Goal: Information Seeking & Learning: Find specific fact

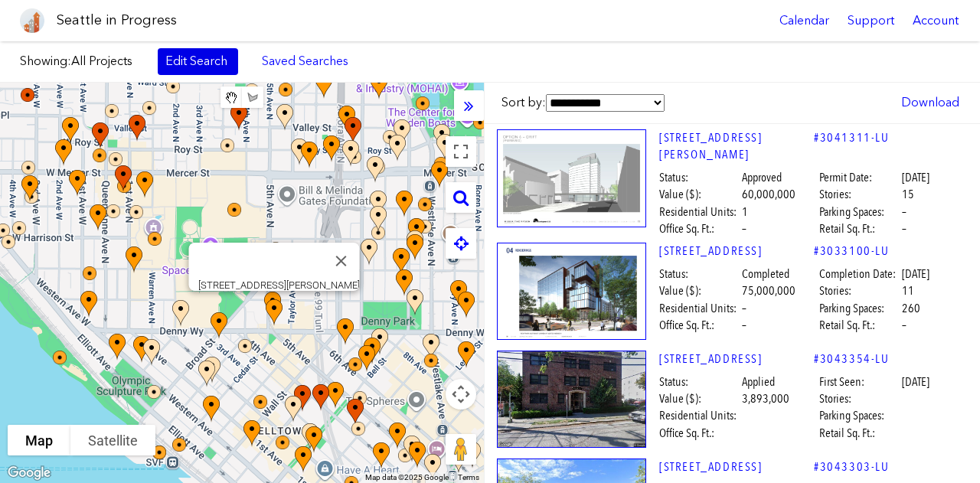
click at [193, 57] on link "Edit Search" at bounding box center [198, 61] width 80 height 26
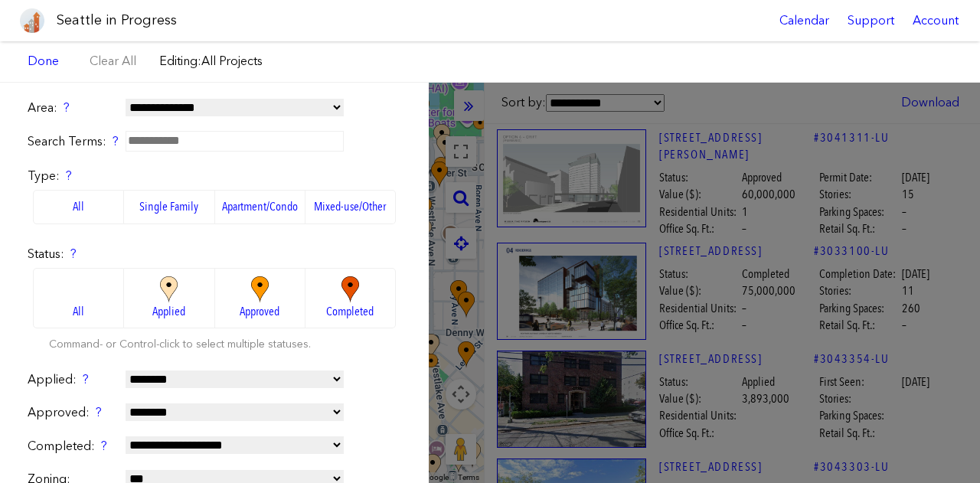
click at [172, 140] on input "text" at bounding box center [235, 141] width 218 height 20
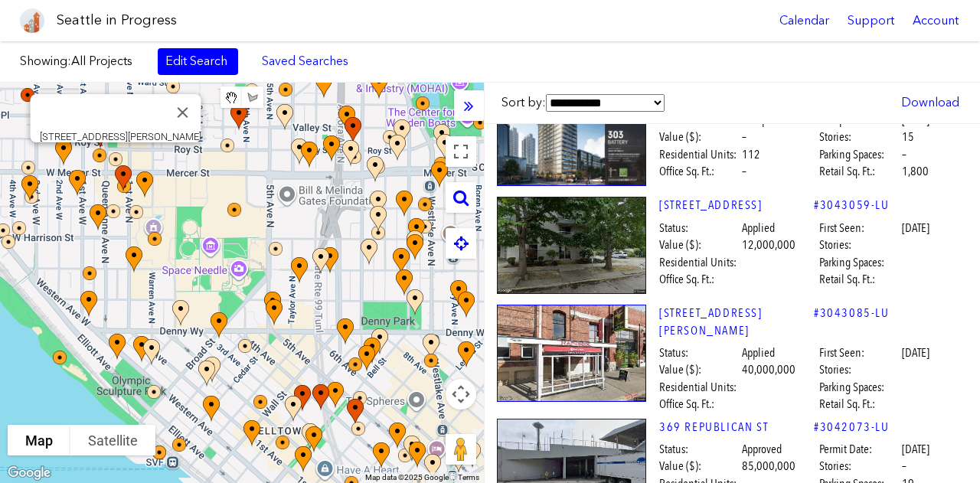
scroll to position [813, 0]
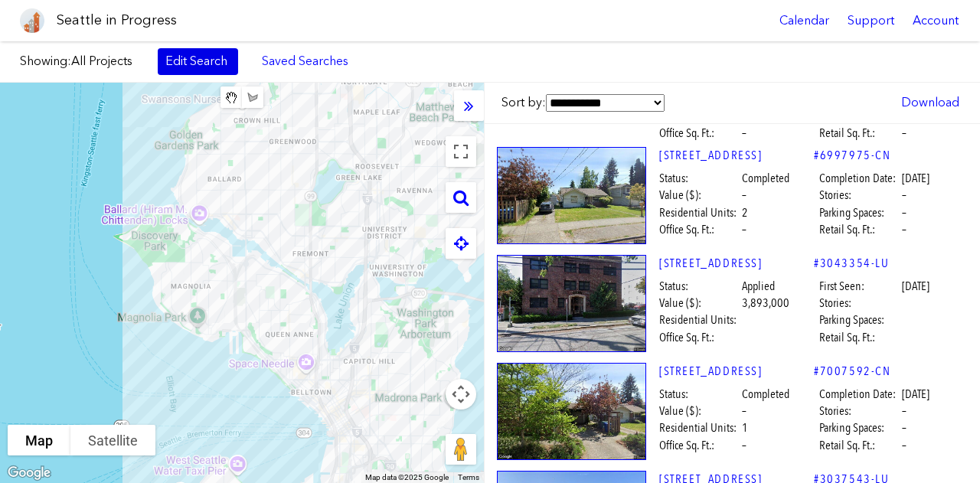
click at [190, 60] on link "Edit Search" at bounding box center [198, 61] width 80 height 26
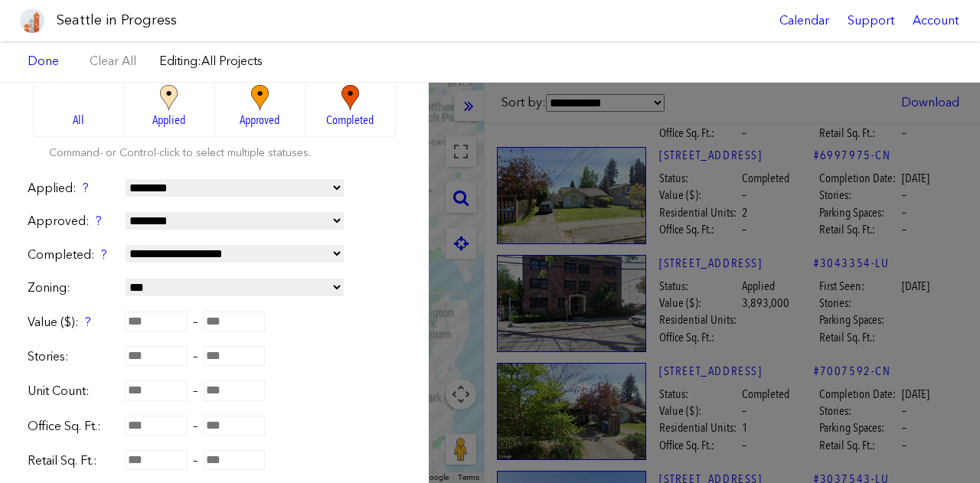
scroll to position [0, 0]
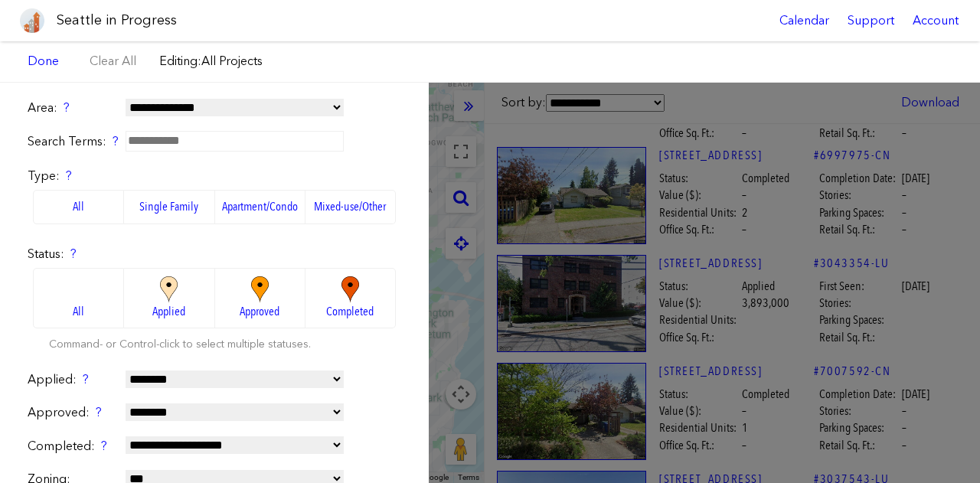
click at [328, 203] on label "Mixed-use/Other" at bounding box center [350, 207] width 90 height 34
click at [336, 107] on select "**********" at bounding box center [235, 108] width 218 height 18
click at [126, 99] on select "**********" at bounding box center [235, 108] width 218 height 18
click at [199, 143] on input "text" at bounding box center [235, 141] width 218 height 20
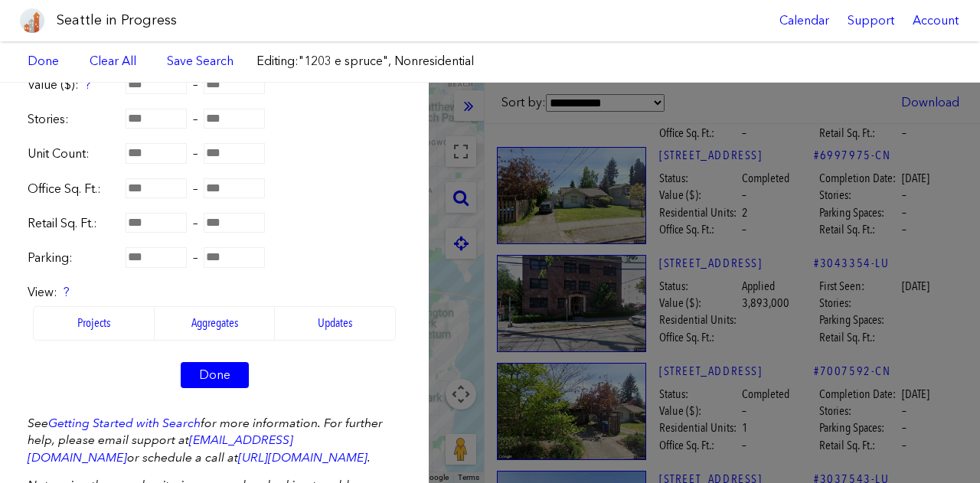
scroll to position [429, 0]
type input "**********"
click at [223, 364] on link "Done" at bounding box center [215, 374] width 68 height 26
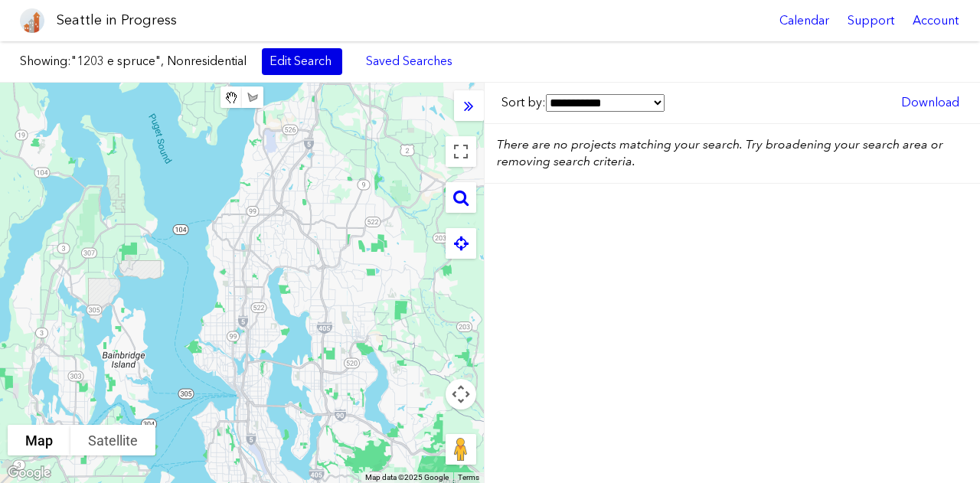
click at [297, 56] on link "Edit Search" at bounding box center [302, 61] width 80 height 26
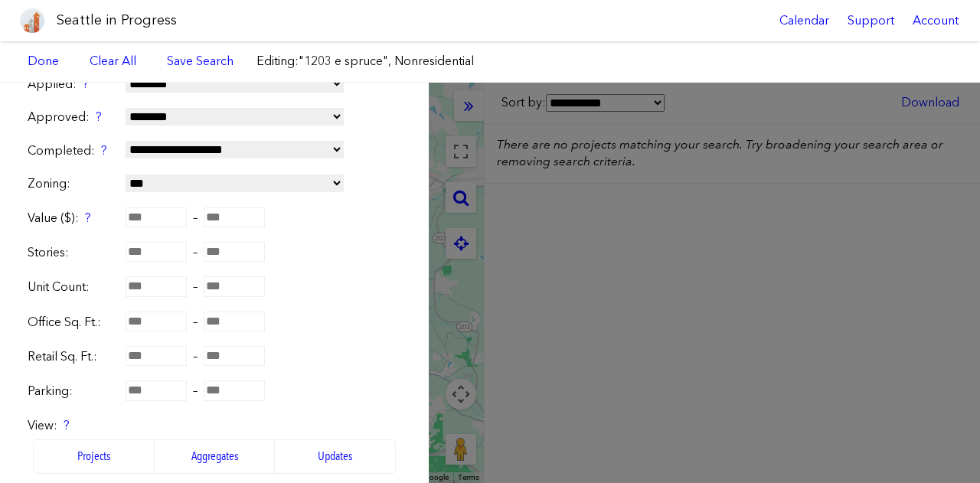
scroll to position [527, 0]
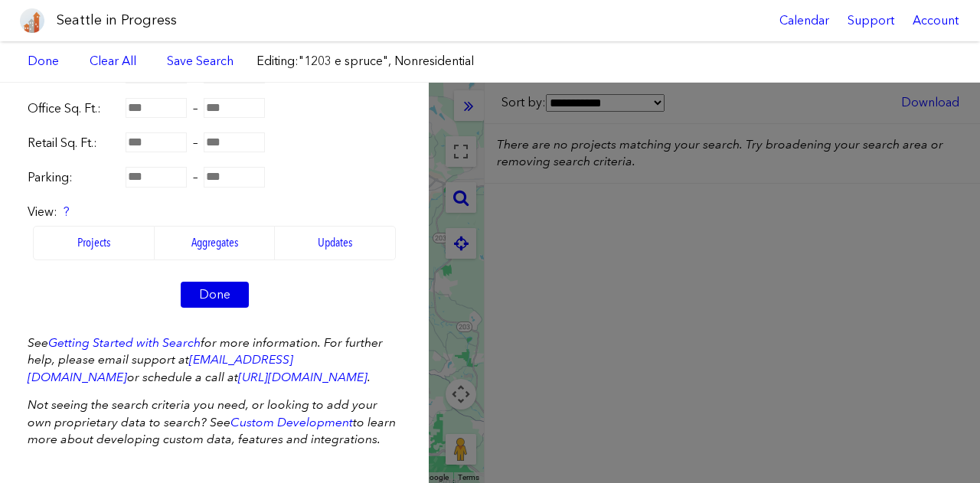
click at [212, 282] on link "Done" at bounding box center [215, 295] width 68 height 26
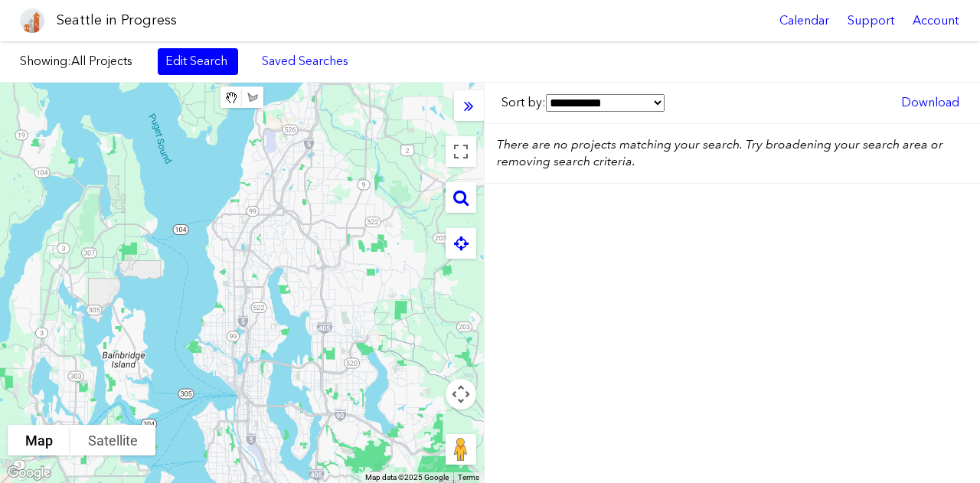
click at [279, 245] on div at bounding box center [242, 283] width 484 height 400
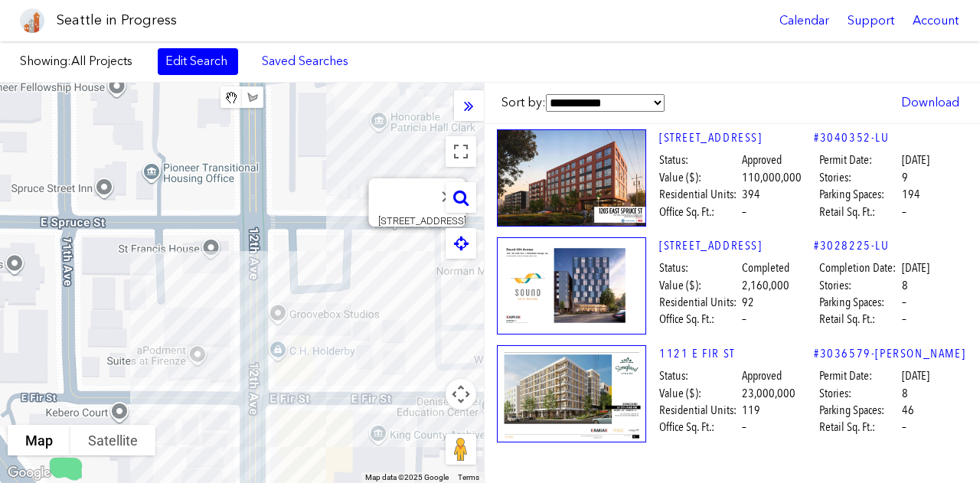
click at [601, 175] on img at bounding box center [571, 177] width 149 height 97
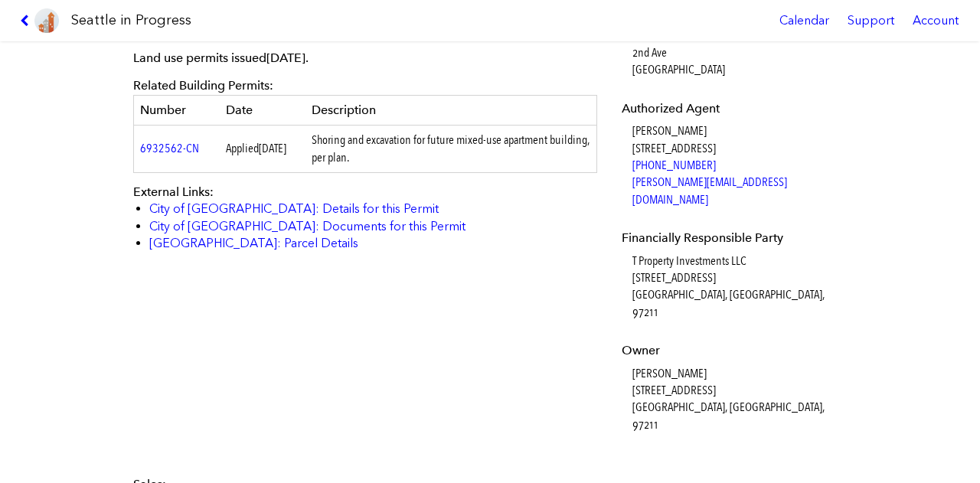
scroll to position [526, 0]
drag, startPoint x: 628, startPoint y: 262, endPoint x: 710, endPoint y: 280, distance: 83.9
click at [710, 280] on dd "T Property Investments LLC [STREET_ADDRESS]" at bounding box center [737, 286] width 210 height 69
copy dd "[STREET_ADDRESS]"
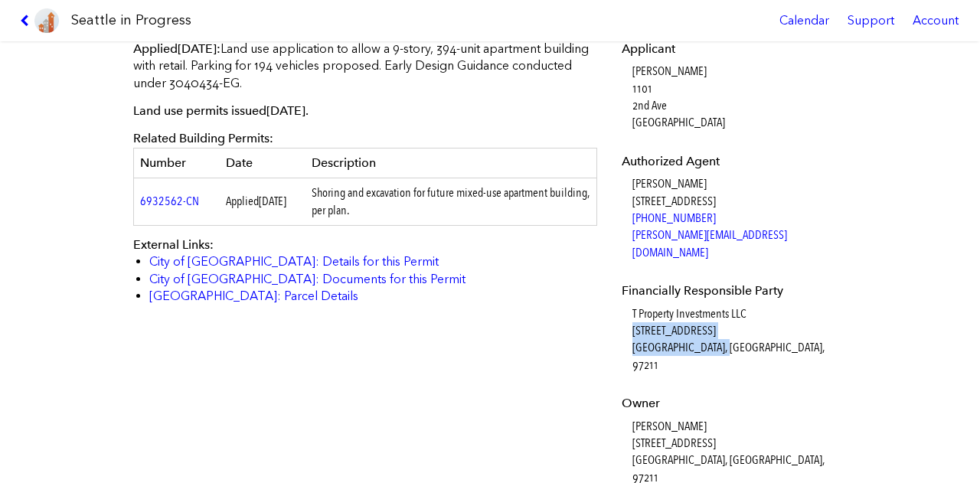
scroll to position [468, 0]
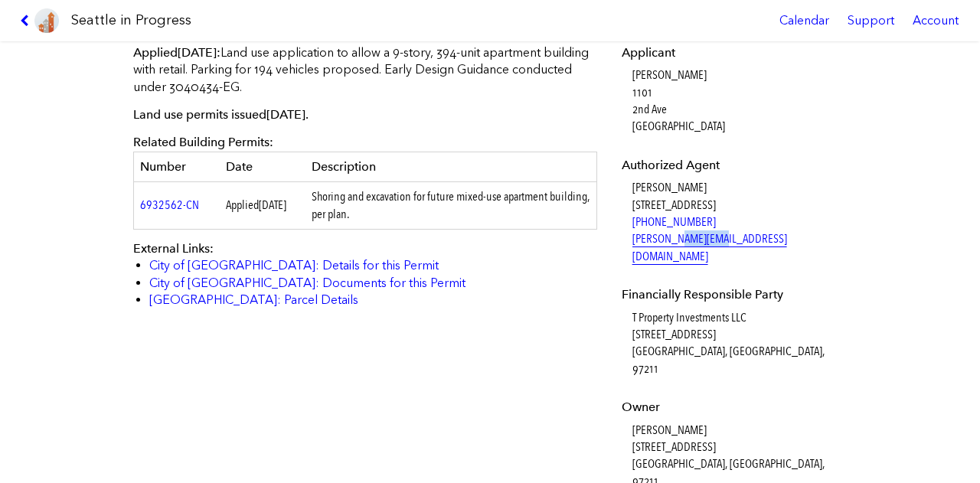
drag, startPoint x: 716, startPoint y: 242, endPoint x: 665, endPoint y: 239, distance: 51.4
click at [665, 239] on dd "[PERSON_NAME] [STREET_ADDRESS] [PHONE_NUMBER] [PERSON_NAME][EMAIL_ADDRESS][DOMA…" at bounding box center [737, 222] width 210 height 86
drag, startPoint x: 626, startPoint y: 207, endPoint x: 705, endPoint y: 235, distance: 83.5
click at [705, 235] on dd "[PERSON_NAME] [STREET_ADDRESS] [PHONE_NUMBER] [PERSON_NAME][EMAIL_ADDRESS][DOMA…" at bounding box center [737, 222] width 210 height 86
click at [741, 172] on dt "Authorized Agent" at bounding box center [731, 165] width 221 height 17
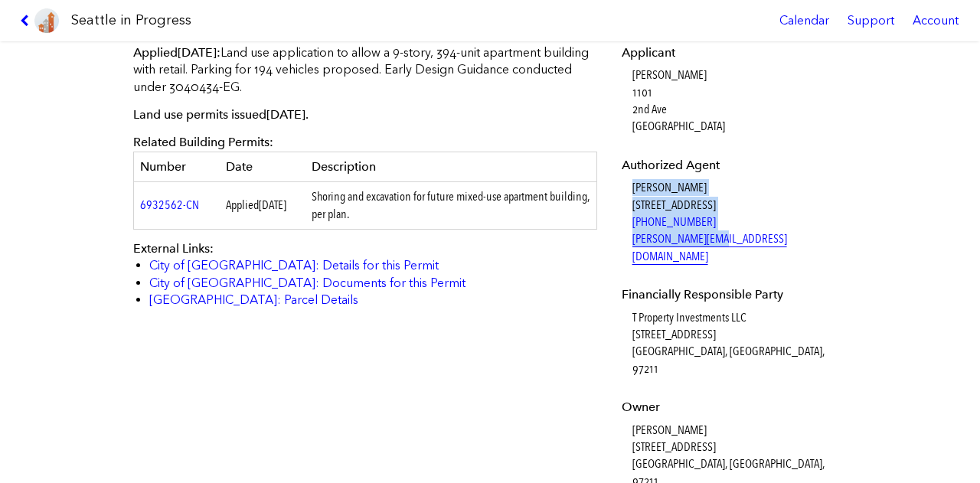
drag, startPoint x: 628, startPoint y: 189, endPoint x: 708, endPoint y: 245, distance: 97.9
click at [708, 245] on dd "[PERSON_NAME] [STREET_ADDRESS] [PHONE_NUMBER] [PERSON_NAME][EMAIL_ADDRESS][DOMA…" at bounding box center [737, 222] width 210 height 86
copy dd "[PERSON_NAME] [STREET_ADDRESS] [PHONE_NUMBER] [PERSON_NAME][EMAIL_ADDRESS][DOMA…"
